Goal: Information Seeking & Learning: Learn about a topic

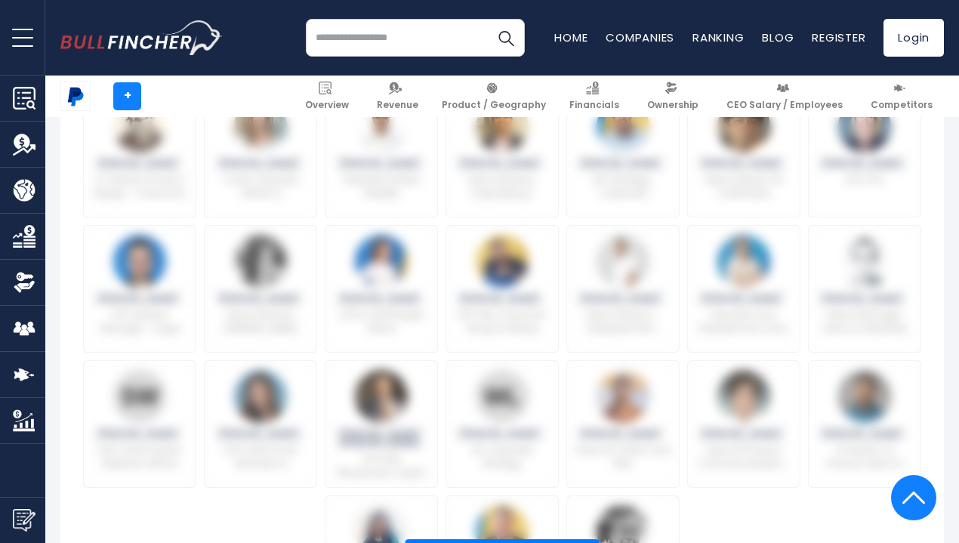
scroll to position [1098, 0]
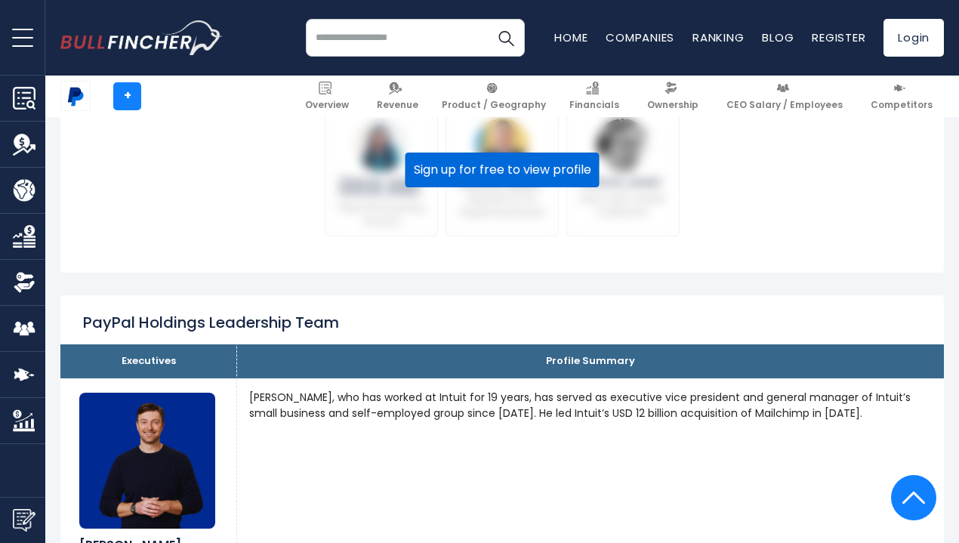
click at [543, 179] on button "Sign up for free to view profile" at bounding box center [502, 169] width 194 height 35
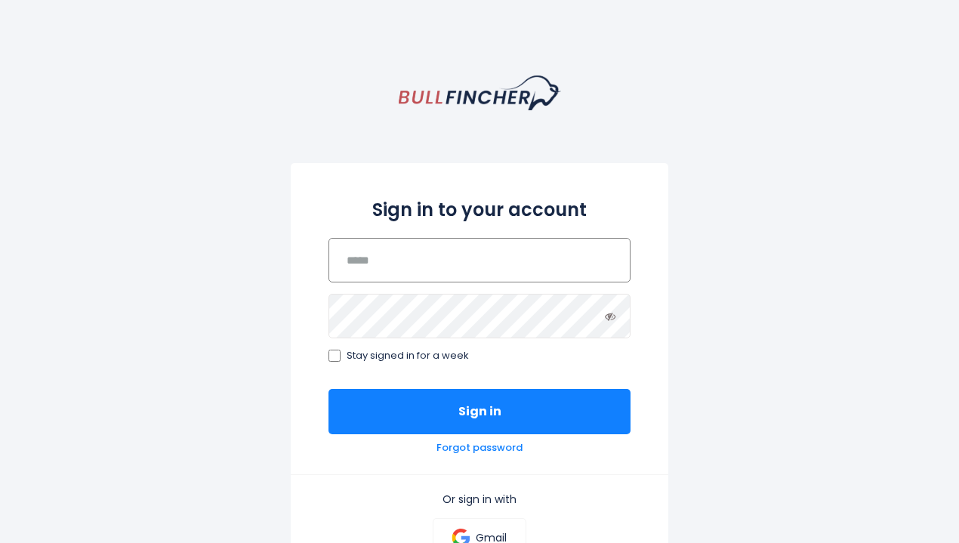
click at [412, 260] on input "email" at bounding box center [479, 260] width 302 height 45
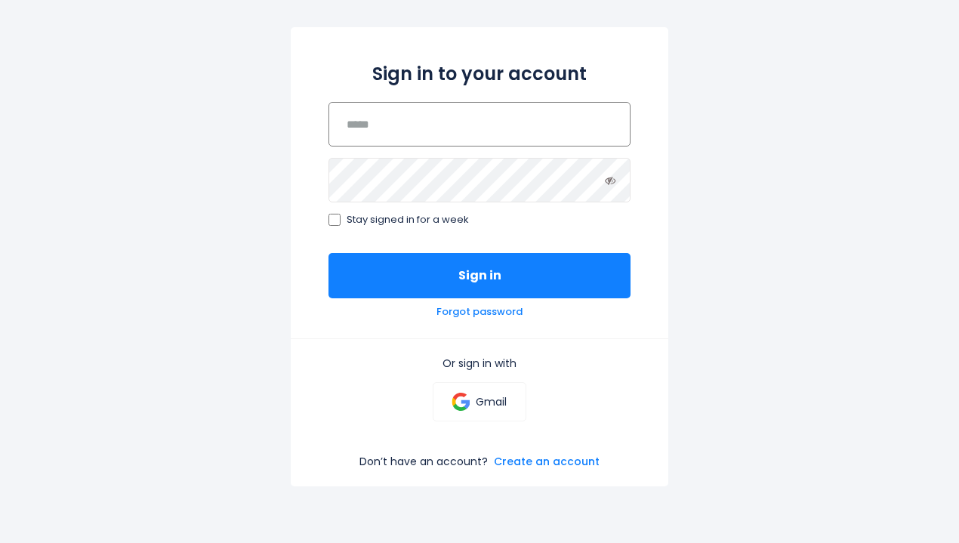
scroll to position [137, 0]
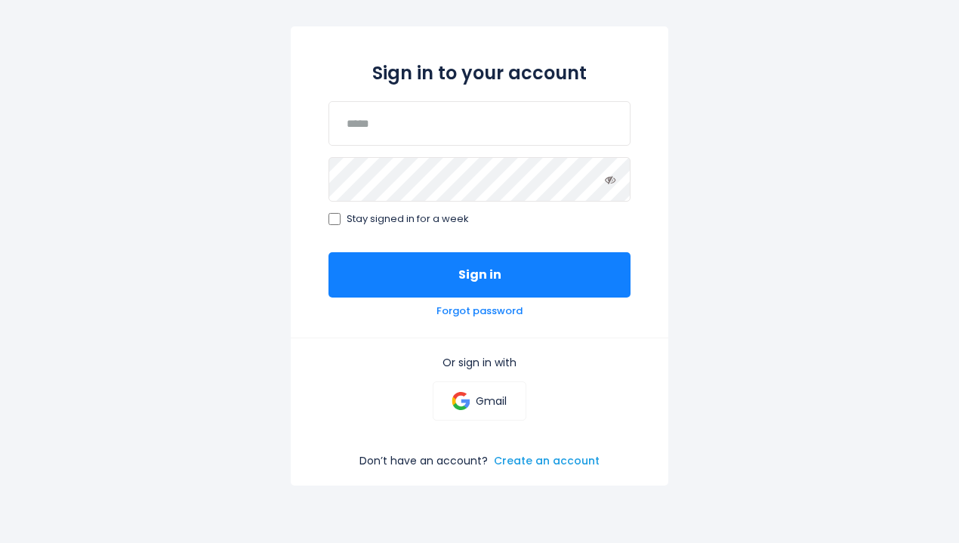
click at [512, 466] on link "Create an account" at bounding box center [547, 461] width 106 height 14
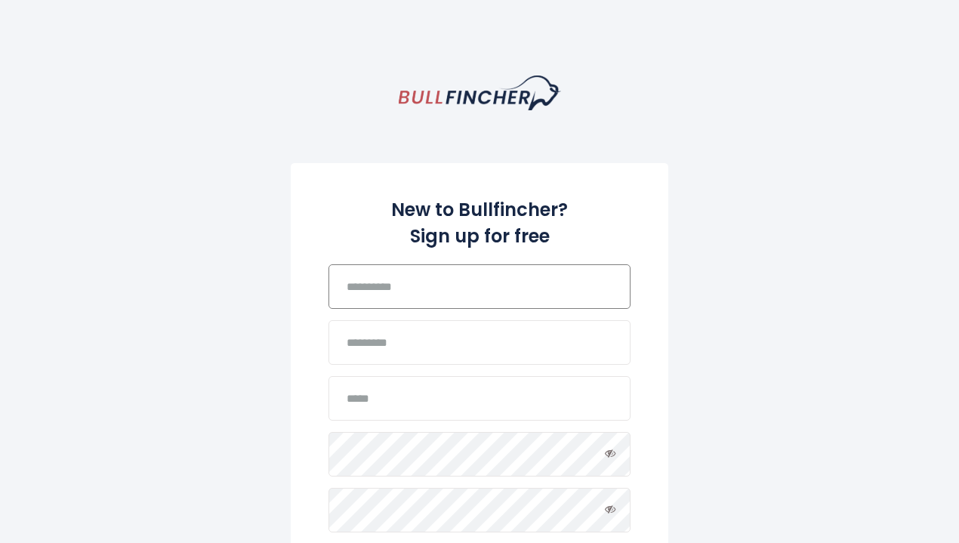
click at [477, 304] on input "text" at bounding box center [479, 286] width 302 height 45
type input "*******"
click at [461, 328] on input "text" at bounding box center [479, 342] width 302 height 45
type input "****"
click at [395, 406] on input "email" at bounding box center [479, 398] width 302 height 45
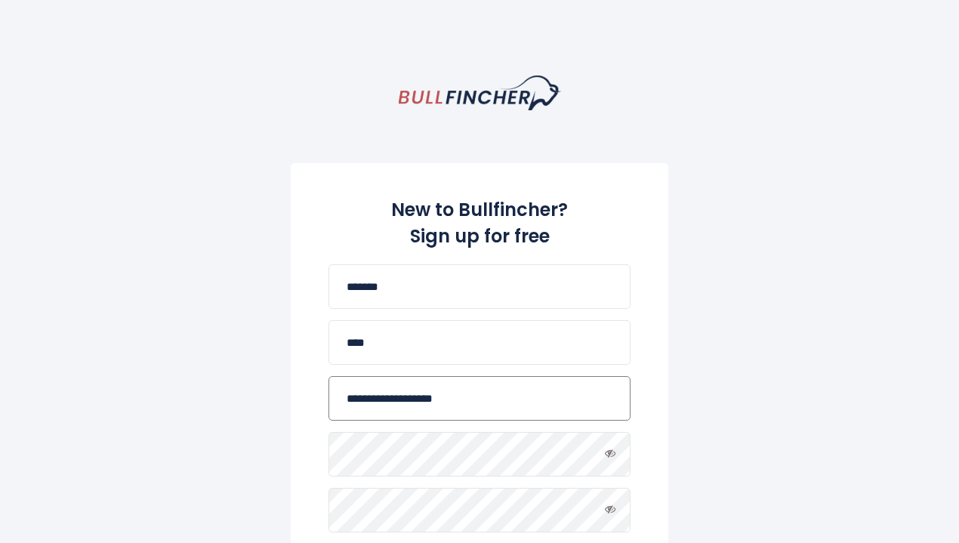
type input "**********"
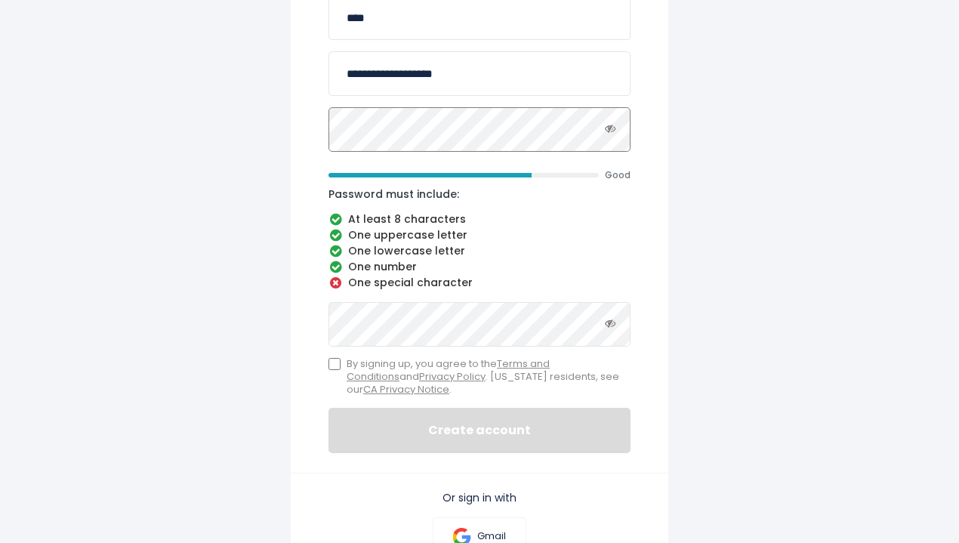
scroll to position [325, 0]
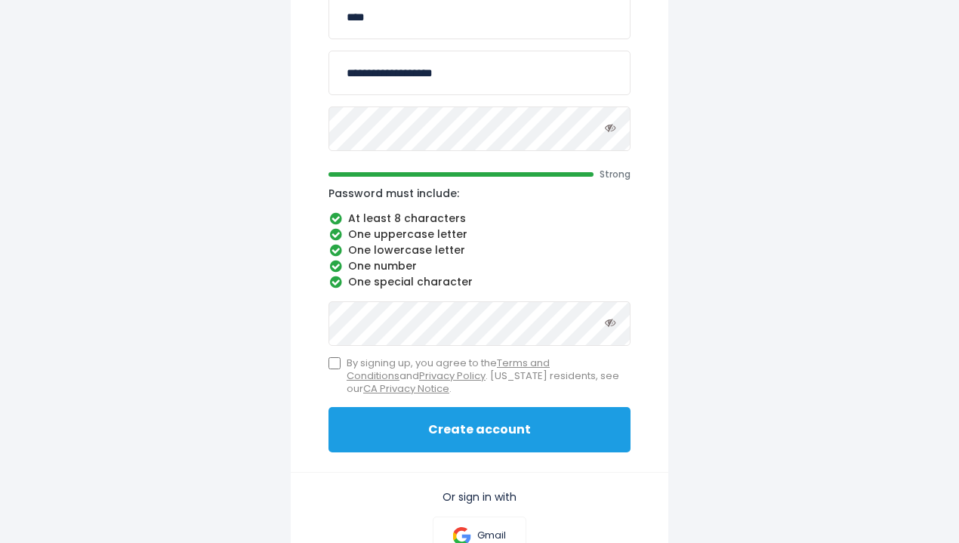
click at [391, 412] on button "Create account" at bounding box center [479, 429] width 302 height 45
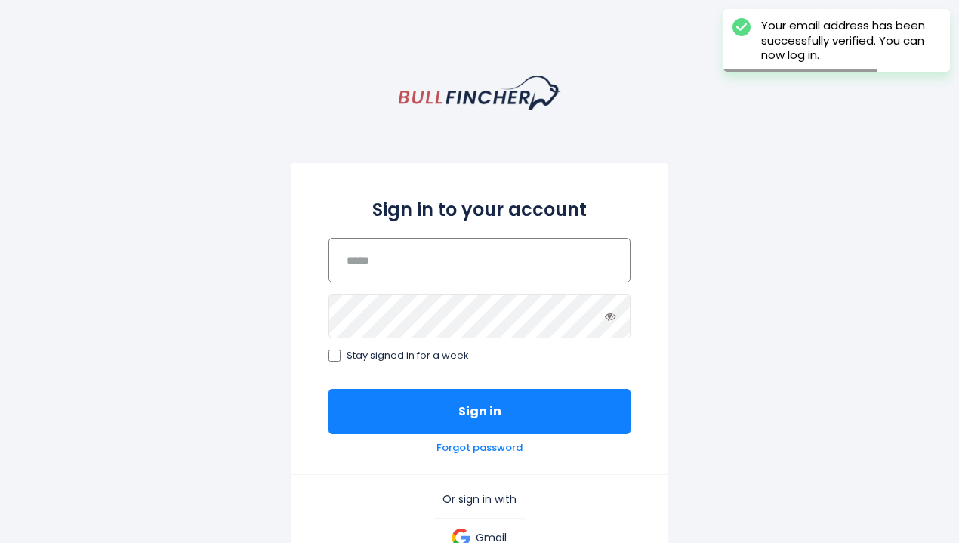
click at [391, 271] on input "email" at bounding box center [479, 260] width 302 height 45
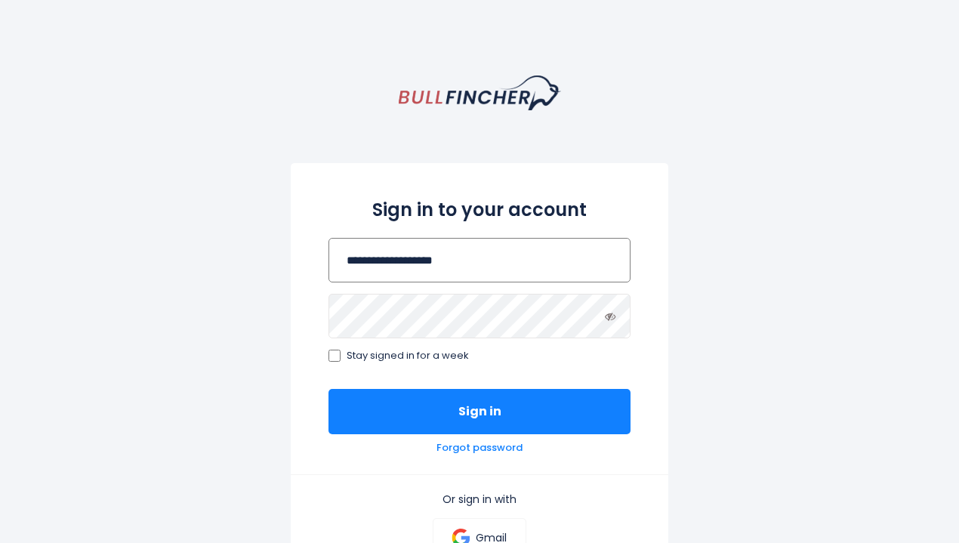
type input "**********"
click at [328, 389] on button "Sign in" at bounding box center [479, 411] width 302 height 45
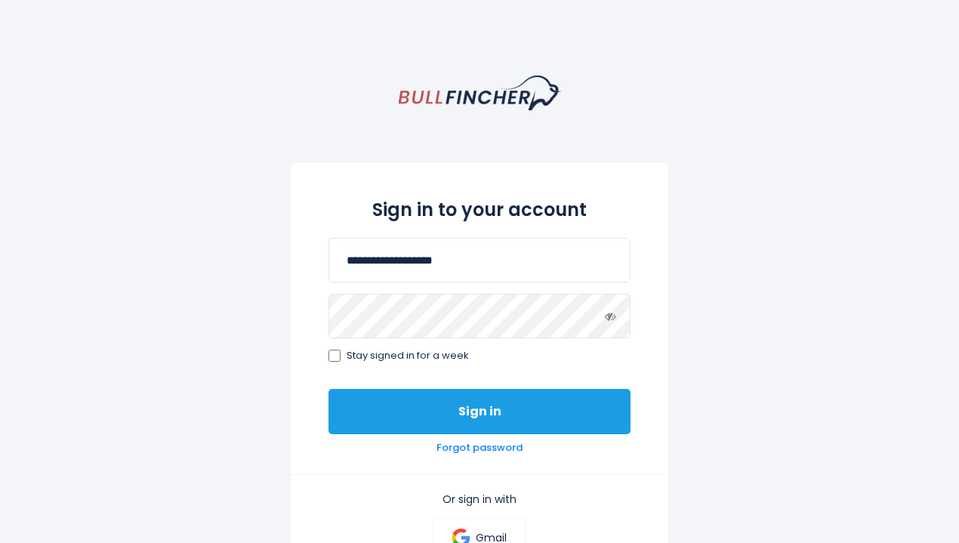
click at [402, 416] on button "Sign in" at bounding box center [479, 411] width 302 height 45
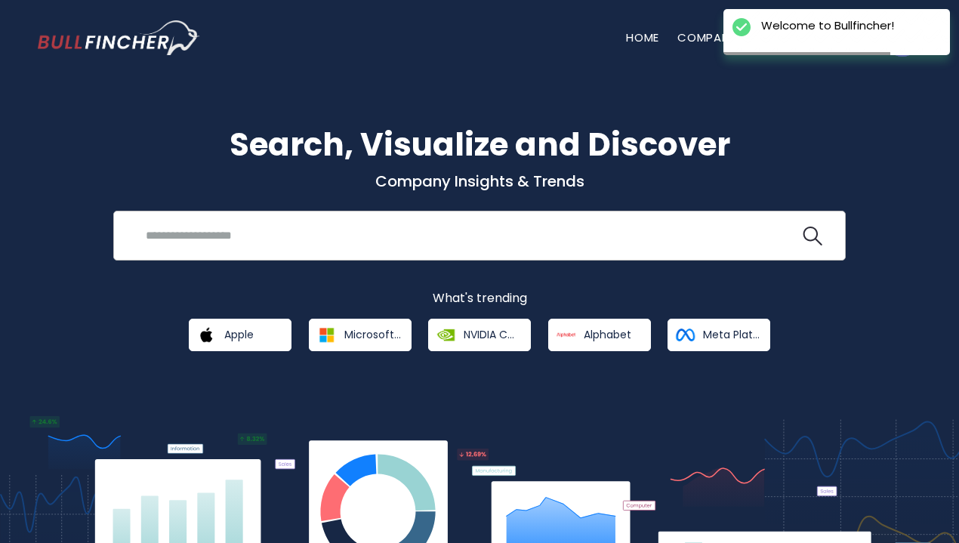
click at [288, 221] on input "search" at bounding box center [468, 235] width 663 height 28
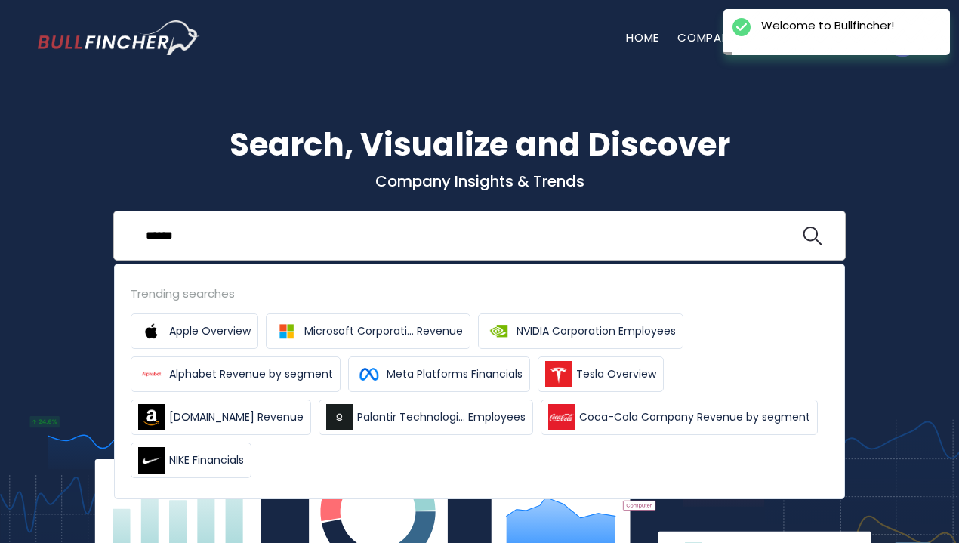
type input "******"
click at [802, 226] on button at bounding box center [812, 236] width 20 height 20
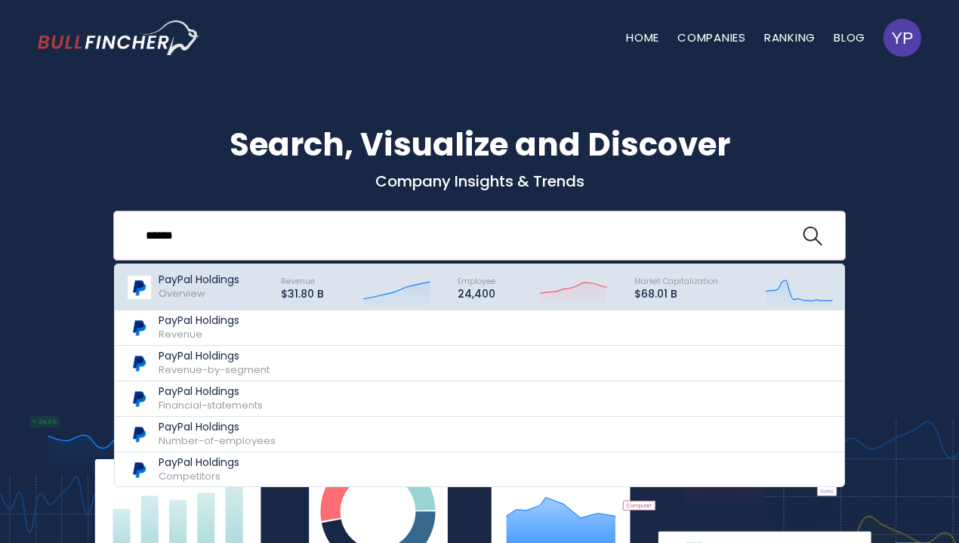
click at [232, 291] on div "PayPal Holdings Overview" at bounding box center [198, 286] width 81 height 27
click at [195, 269] on div "PayPal Holdings Overview" at bounding box center [196, 287] width 141 height 38
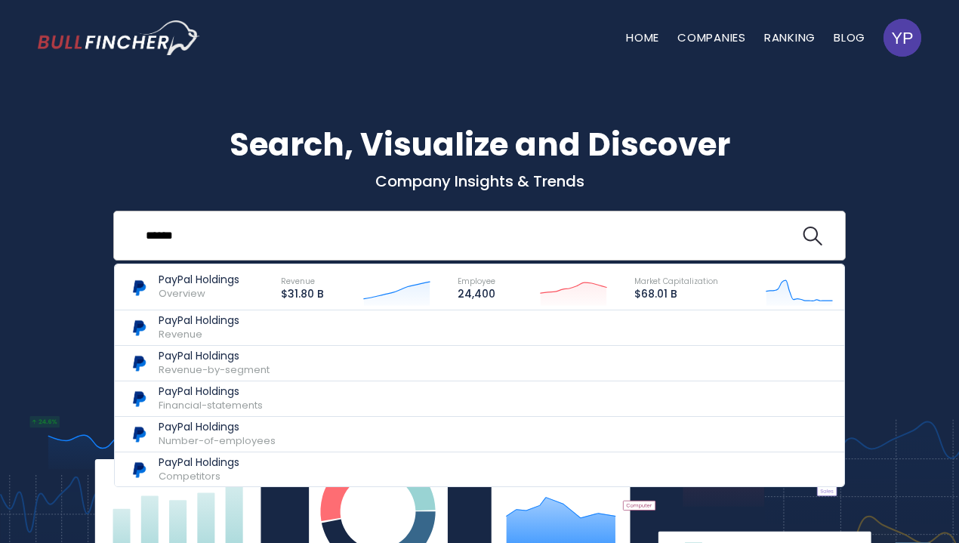
click at [254, 238] on input "******" at bounding box center [468, 235] width 663 height 28
click at [802, 226] on button at bounding box center [812, 236] width 20 height 20
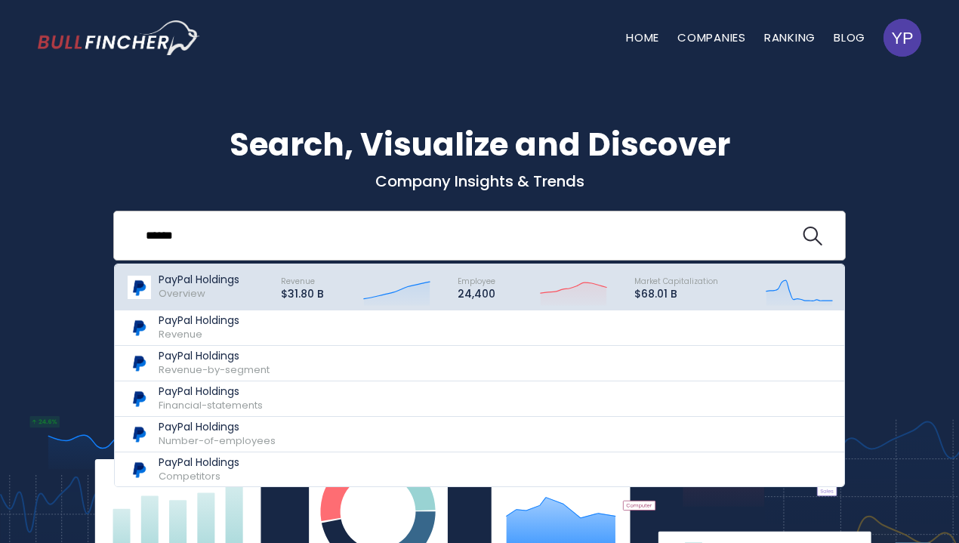
click at [200, 288] on span "Overview" at bounding box center [181, 293] width 47 height 14
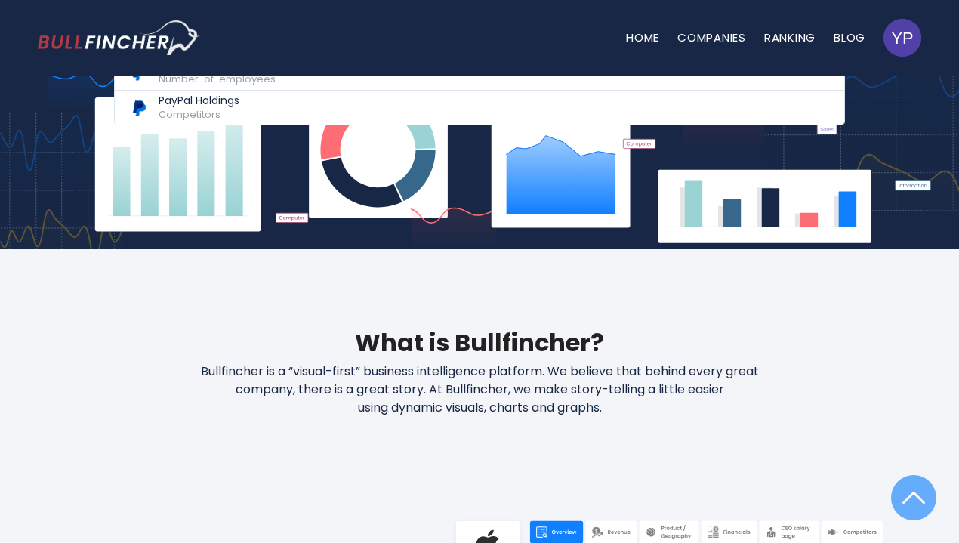
scroll to position [364, 0]
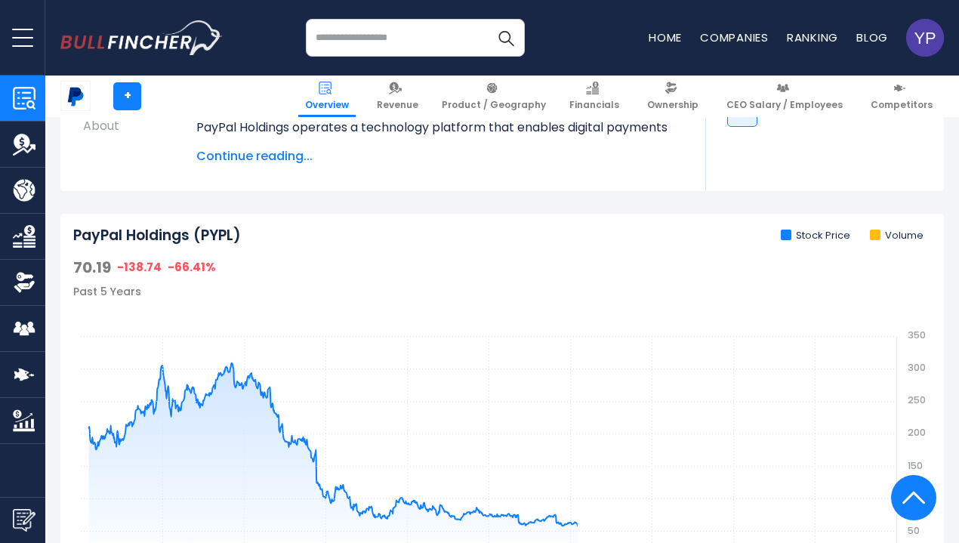
scroll to position [388, 0]
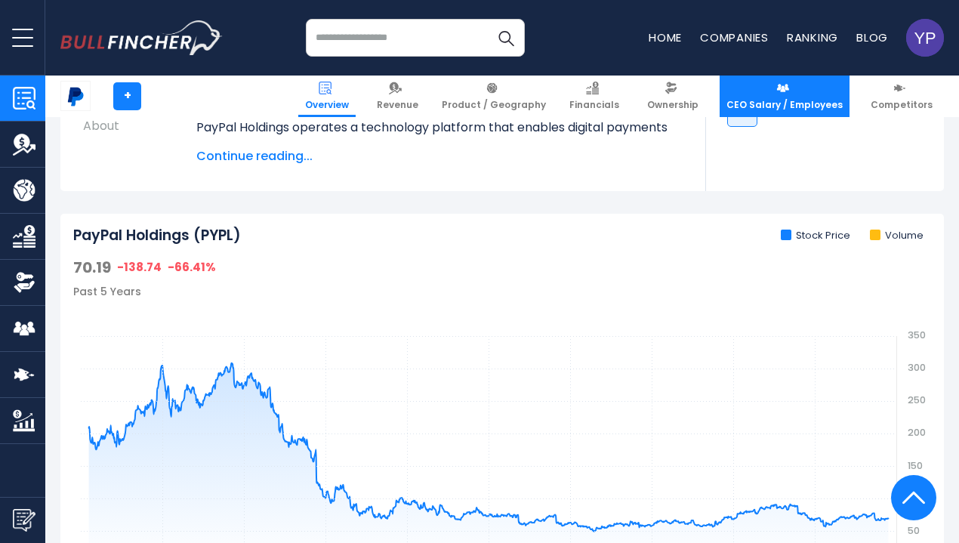
click at [786, 85] on img at bounding box center [782, 88] width 13 height 13
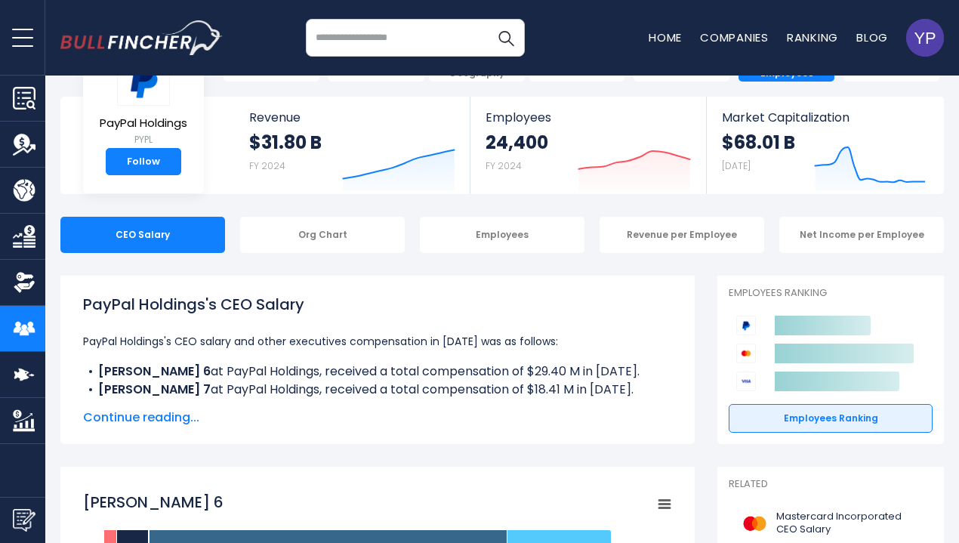
scroll to position [63, 0]
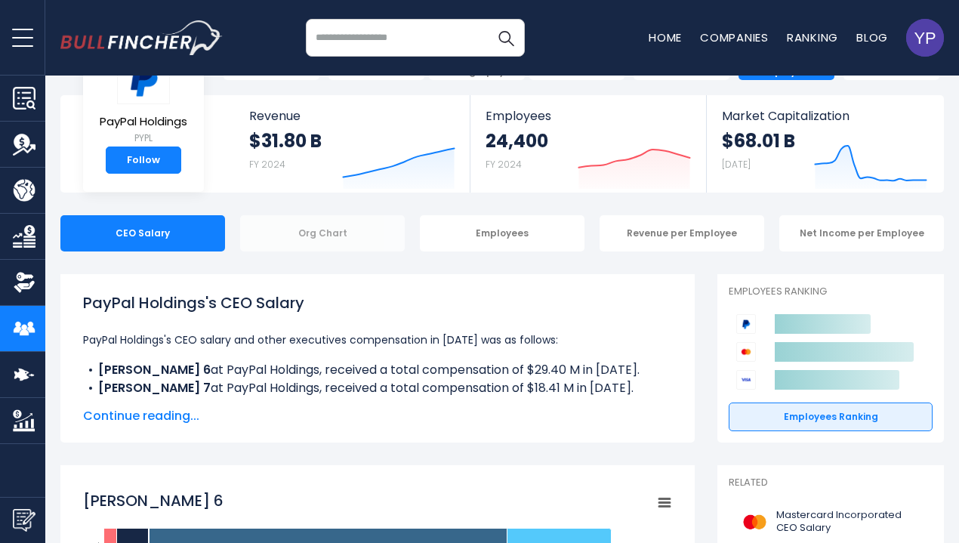
click at [321, 226] on div "Org Chart" at bounding box center [322, 233] width 165 height 36
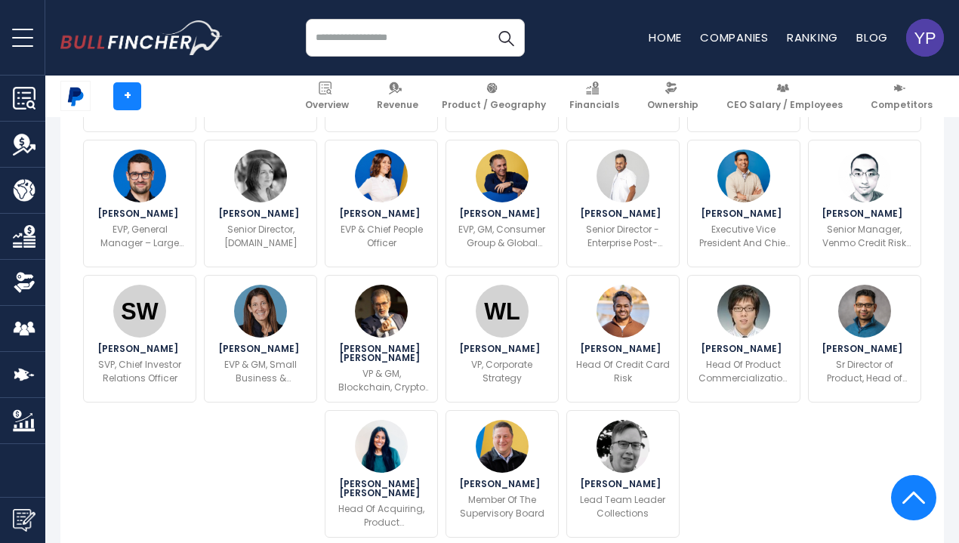
scroll to position [798, 0]
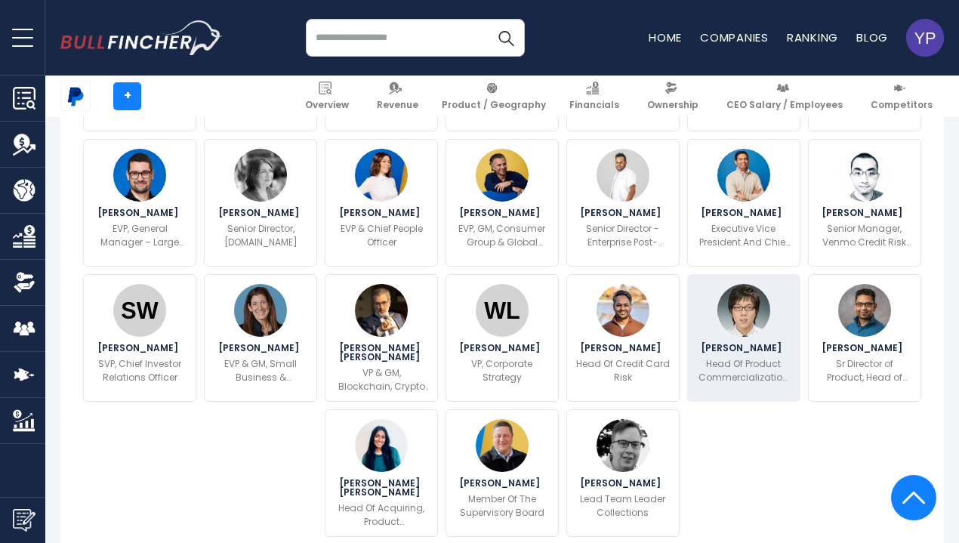
click at [738, 337] on img at bounding box center [743, 310] width 53 height 53
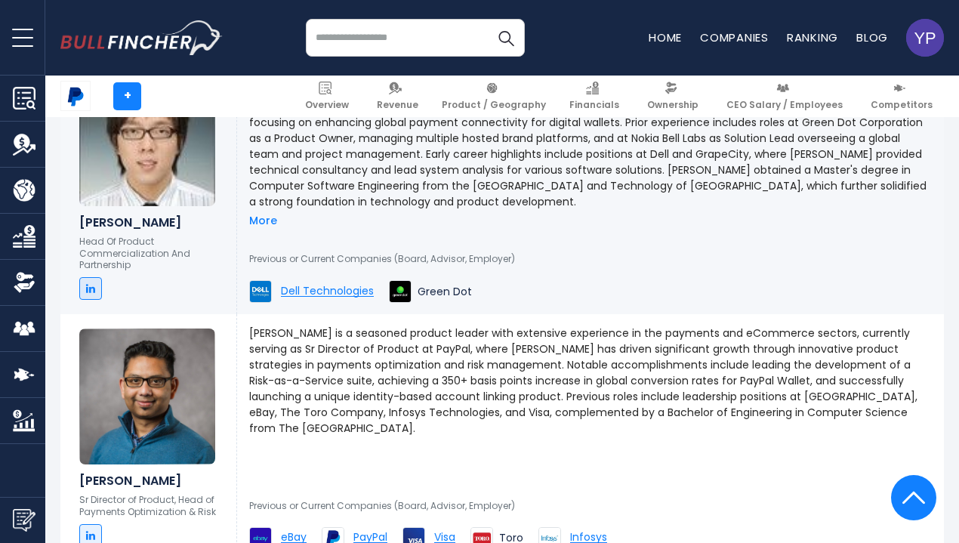
scroll to position [7964, 0]
click at [257, 227] on link "More" at bounding box center [263, 221] width 28 height 14
click at [299, 297] on span "Dell Technologies" at bounding box center [327, 290] width 93 height 11
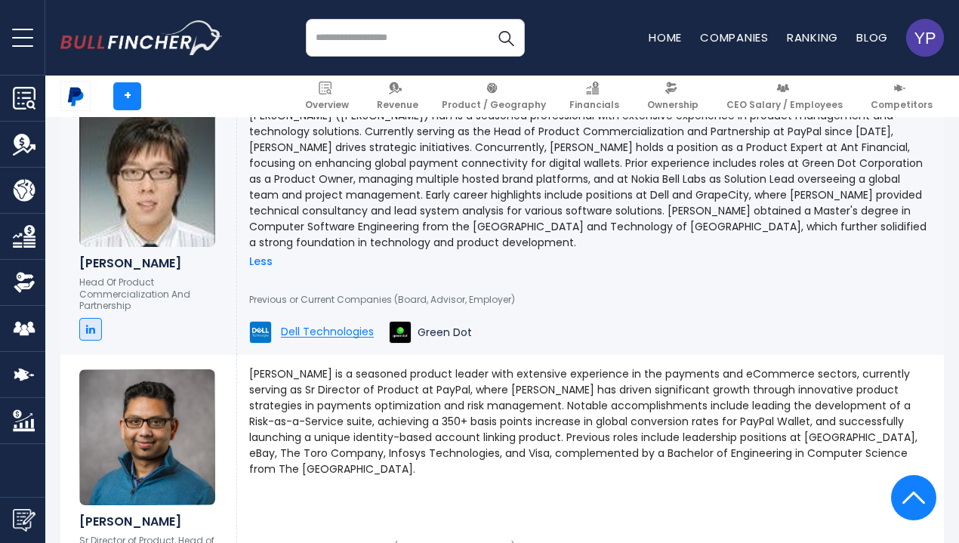
scroll to position [7922, 0]
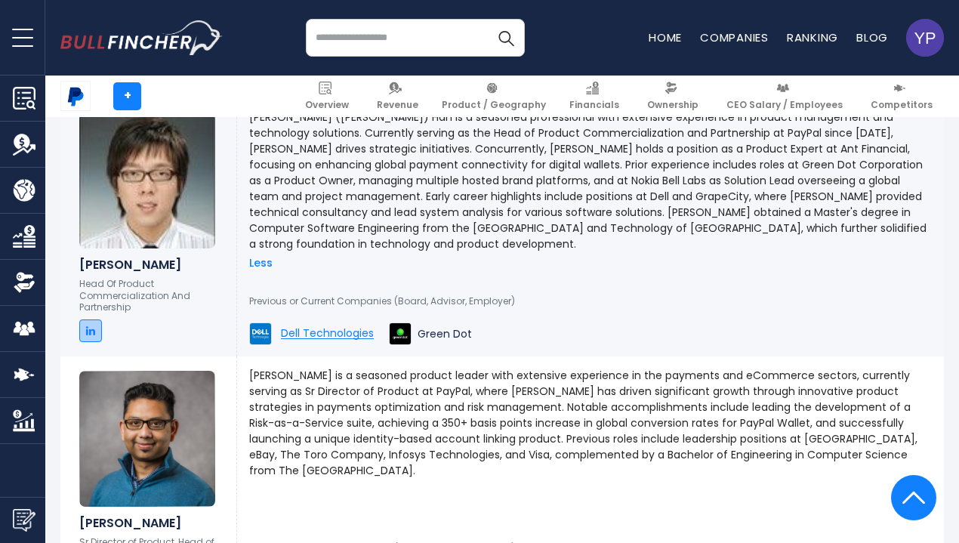
click at [86, 336] on icon at bounding box center [90, 330] width 9 height 11
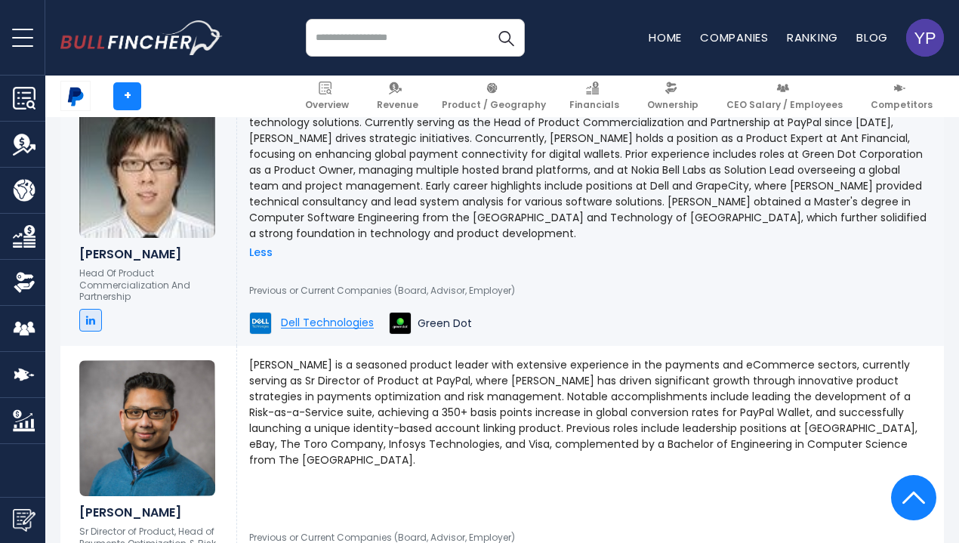
scroll to position [7932, 0]
click at [445, 330] on span "Green Dot" at bounding box center [444, 323] width 54 height 14
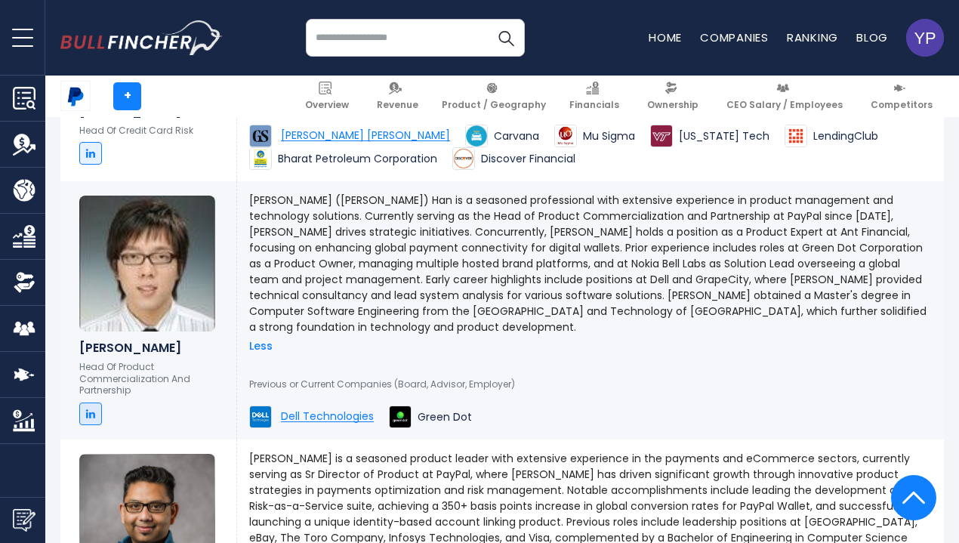
scroll to position [7837, 0]
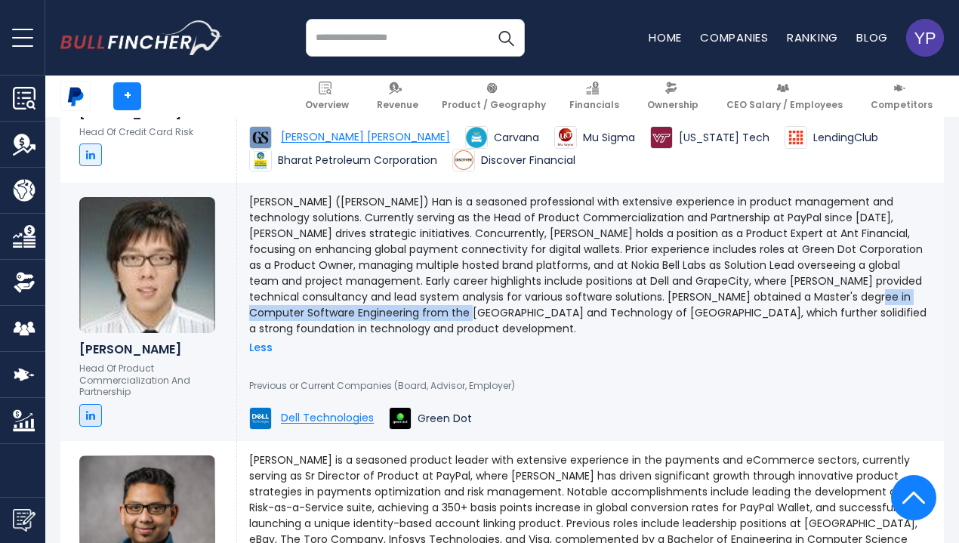
copy p "University of Science and Technology of China"
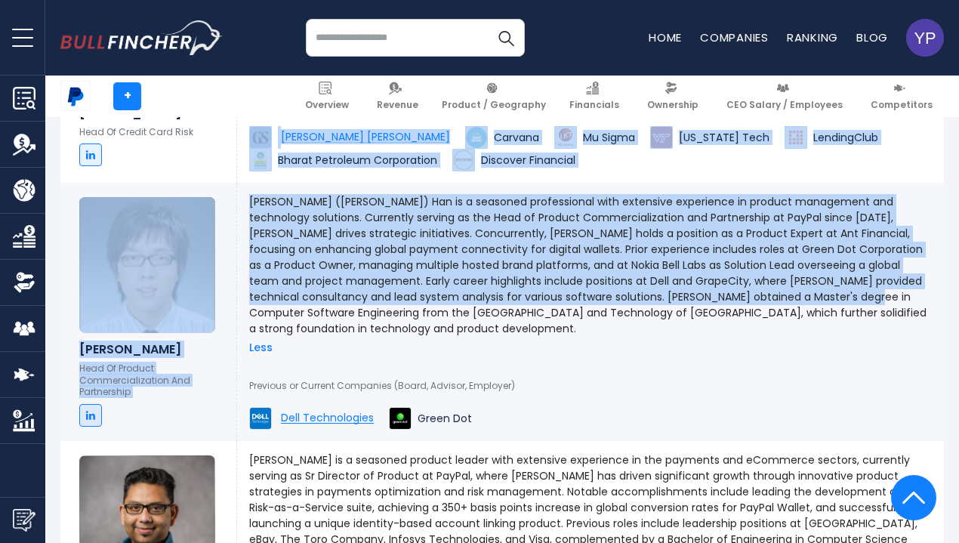
drag, startPoint x: 238, startPoint y: 428, endPoint x: 743, endPoint y: 177, distance: 563.0
click at [515, 337] on p "Chao (Hayden) Han is a seasoned professional with extensive experience in produ…" at bounding box center [590, 265] width 682 height 143
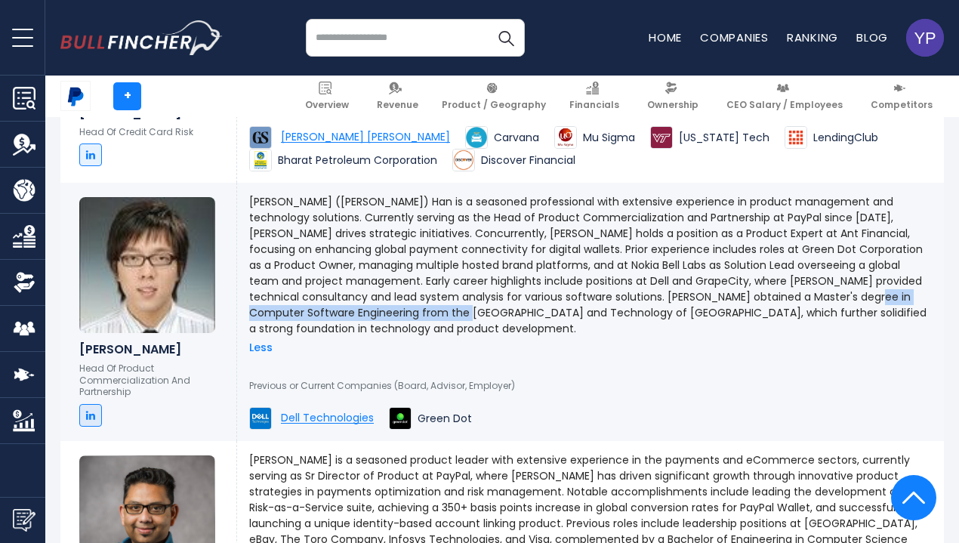
drag, startPoint x: 238, startPoint y: 426, endPoint x: 515, endPoint y: 428, distance: 277.0
click at [515, 337] on p "Chao (Hayden) Han is a seasoned professional with extensive experience in produ…" at bounding box center [590, 265] width 682 height 143
click at [482, 337] on p "Chao (Hayden) Han is a seasoned professional with extensive experience in produ…" at bounding box center [590, 265] width 682 height 143
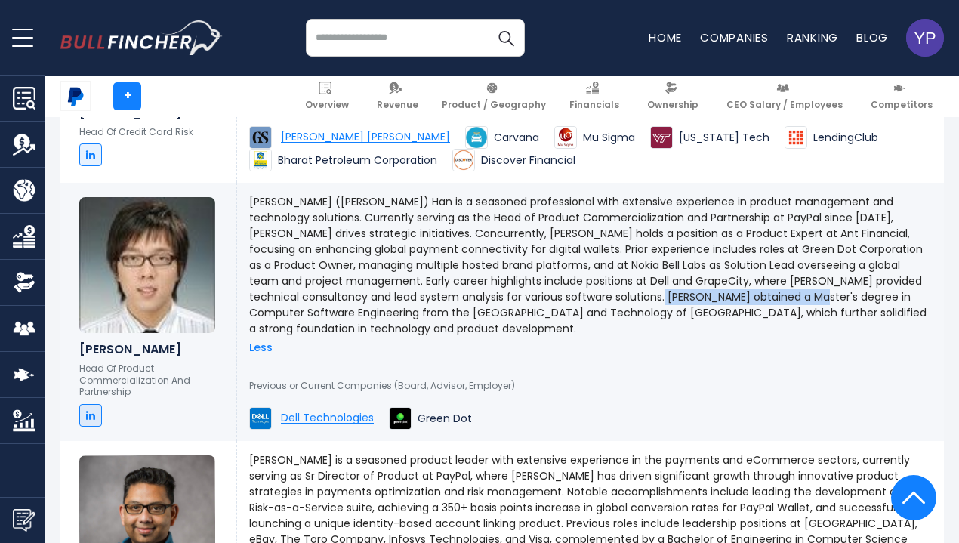
drag, startPoint x: 619, startPoint y: 404, endPoint x: 806, endPoint y: 414, distance: 187.4
click at [806, 337] on p "Chao (Hayden) Han is a seasoned professional with extensive experience in produ…" at bounding box center [590, 265] width 682 height 143
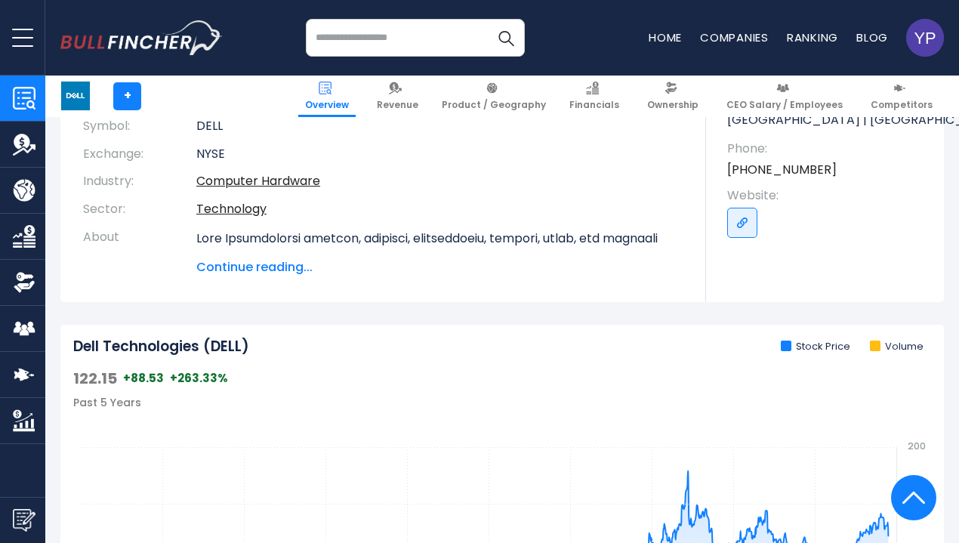
scroll to position [278, 0]
